Goal: Navigation & Orientation: Find specific page/section

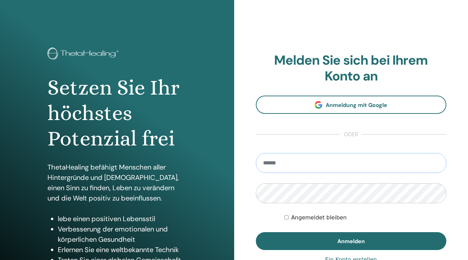
type input "**********"
click at [351, 241] on button "Anmelden" at bounding box center [351, 241] width 191 height 18
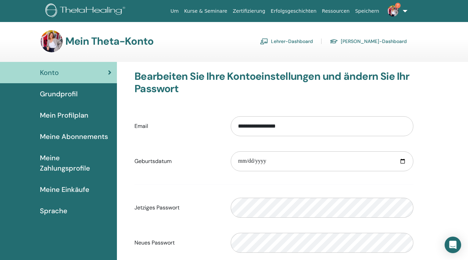
click at [313, 42] on link "Lehrer-Dashboard" at bounding box center [286, 41] width 53 height 11
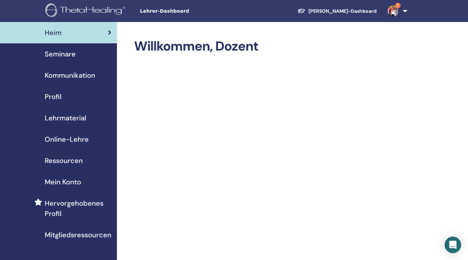
click at [61, 56] on span "Seminare" at bounding box center [60, 54] width 31 height 10
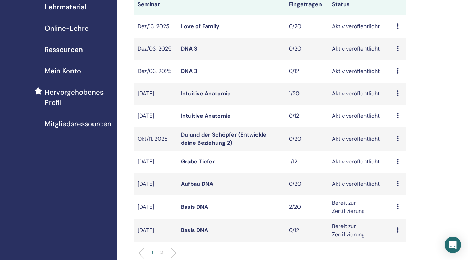
scroll to position [142, 0]
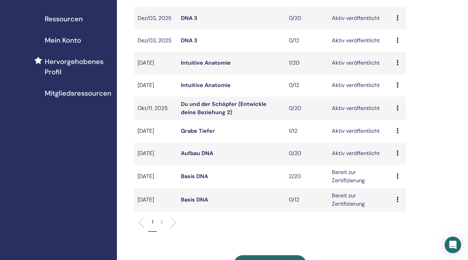
click at [201, 129] on link "Grabe Tiefer" at bounding box center [198, 130] width 34 height 7
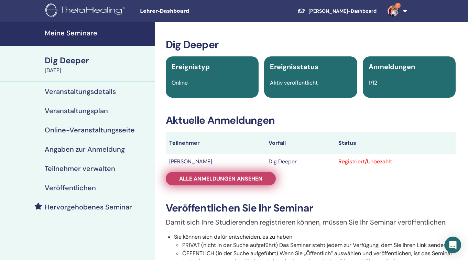
click at [260, 179] on span "Alle Anmeldungen ansehen" at bounding box center [220, 178] width 83 height 7
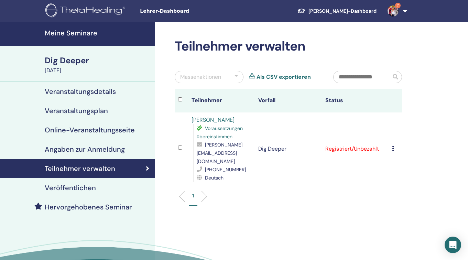
click at [83, 87] on h4 "Veranstaltungsdetails" at bounding box center [80, 91] width 71 height 8
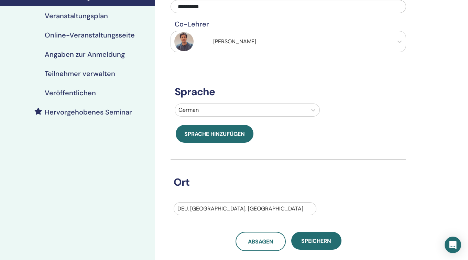
scroll to position [21, 0]
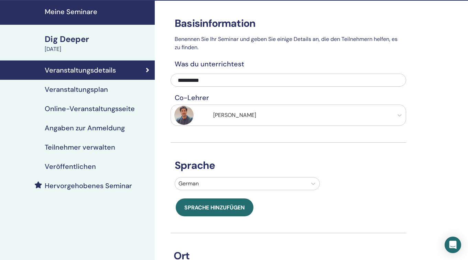
click at [69, 38] on div "Dig Deeper" at bounding box center [98, 39] width 106 height 12
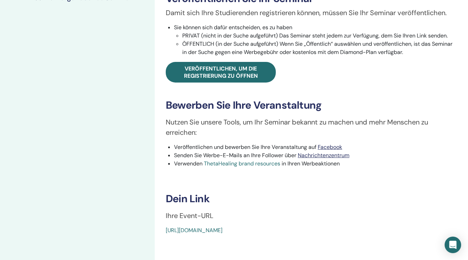
scroll to position [304, 0]
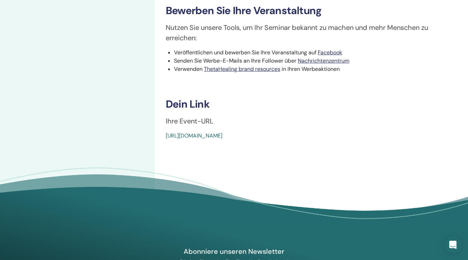
click at [222, 137] on link "[URL][DOMAIN_NAME]" at bounding box center [194, 135] width 57 height 7
